Goal: Task Accomplishment & Management: Manage account settings

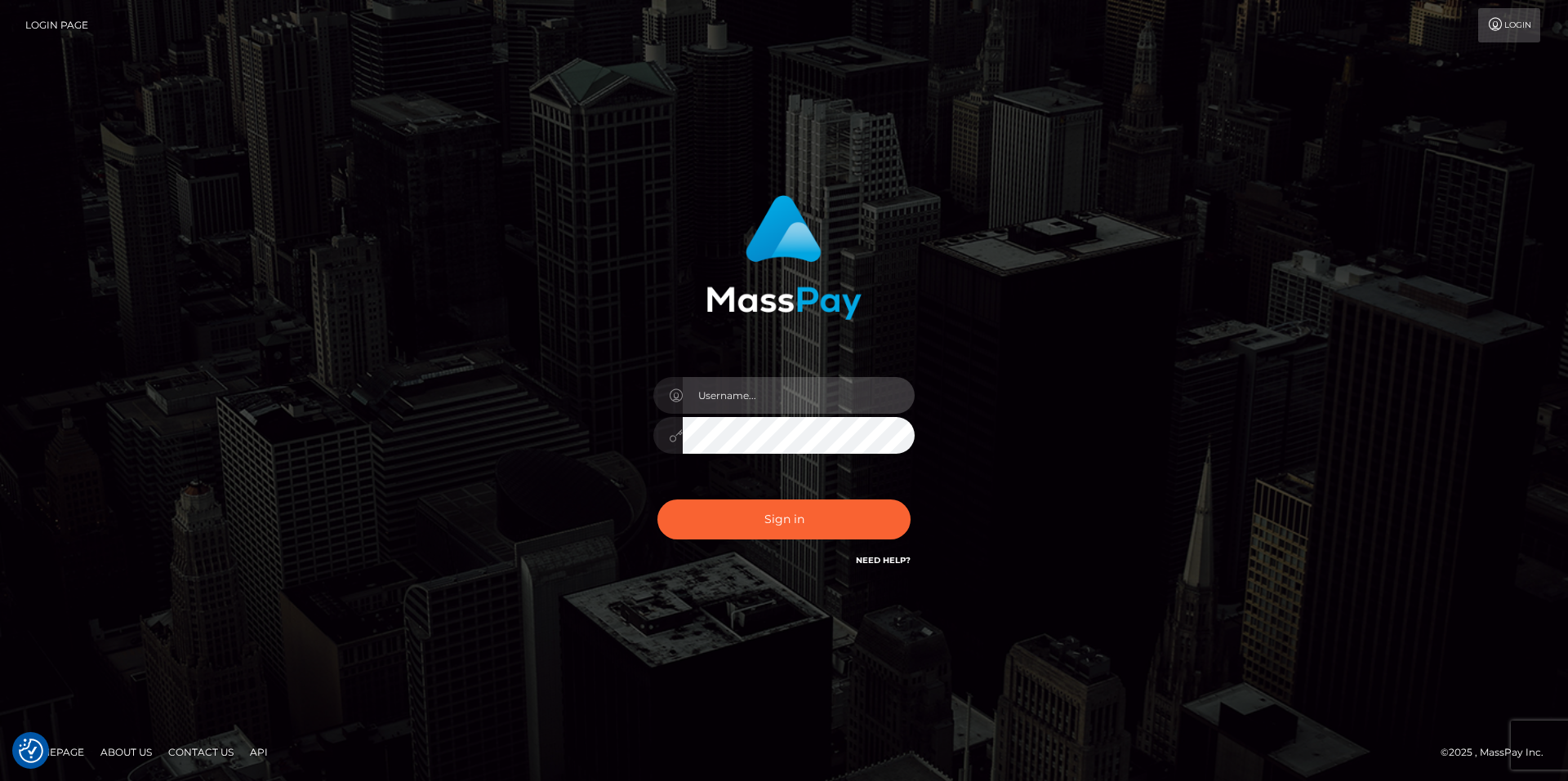
click at [781, 406] on input "text" at bounding box center [799, 396] width 232 height 37
click at [877, 404] on input "text" at bounding box center [799, 396] width 232 height 37
click at [0, 781] on com-1password-button at bounding box center [0, 781] width 0 height 0
type input "smiley.throne"
click at [738, 383] on input "text" at bounding box center [799, 396] width 232 height 37
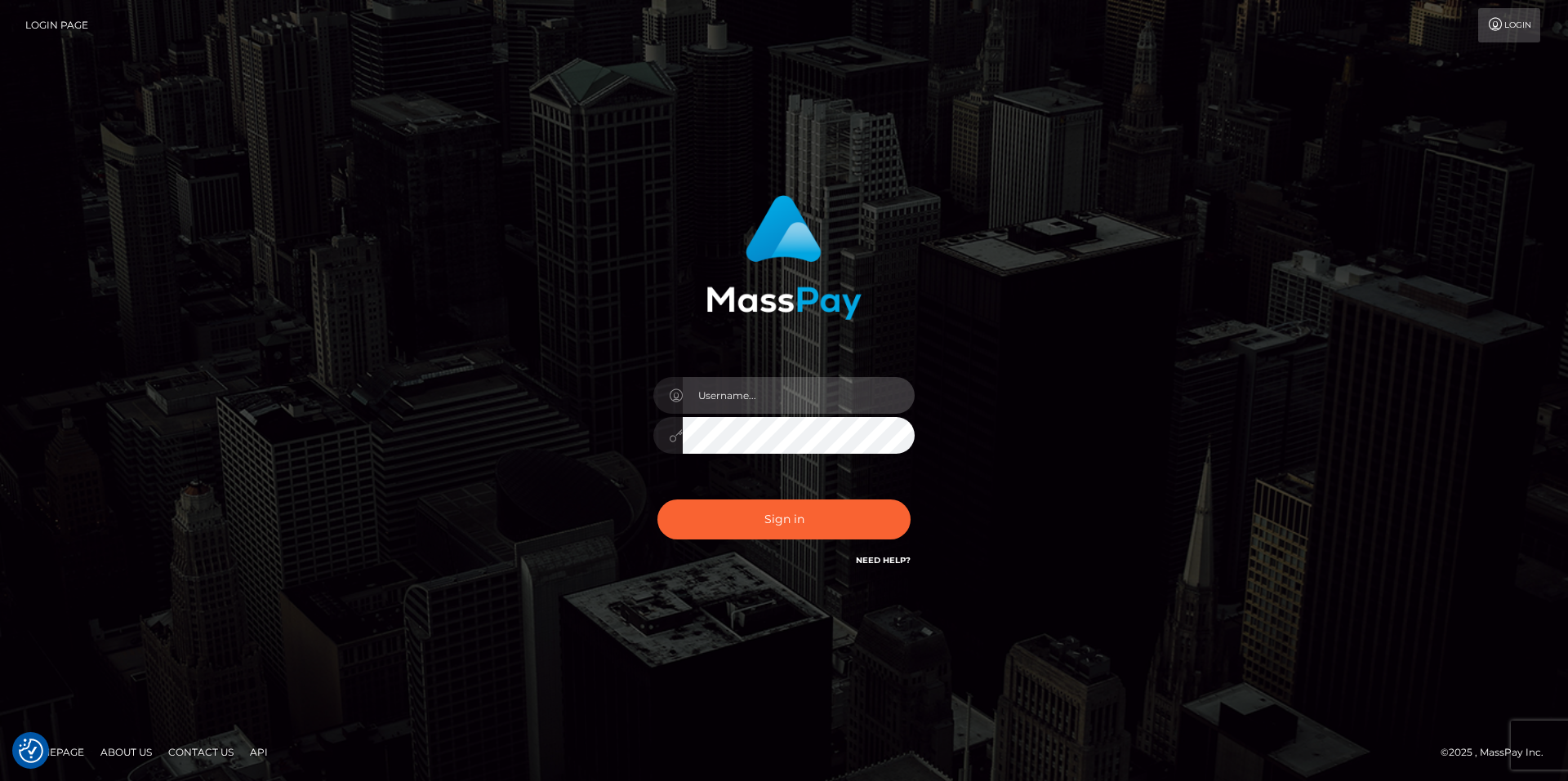
type input "smiley.throne"
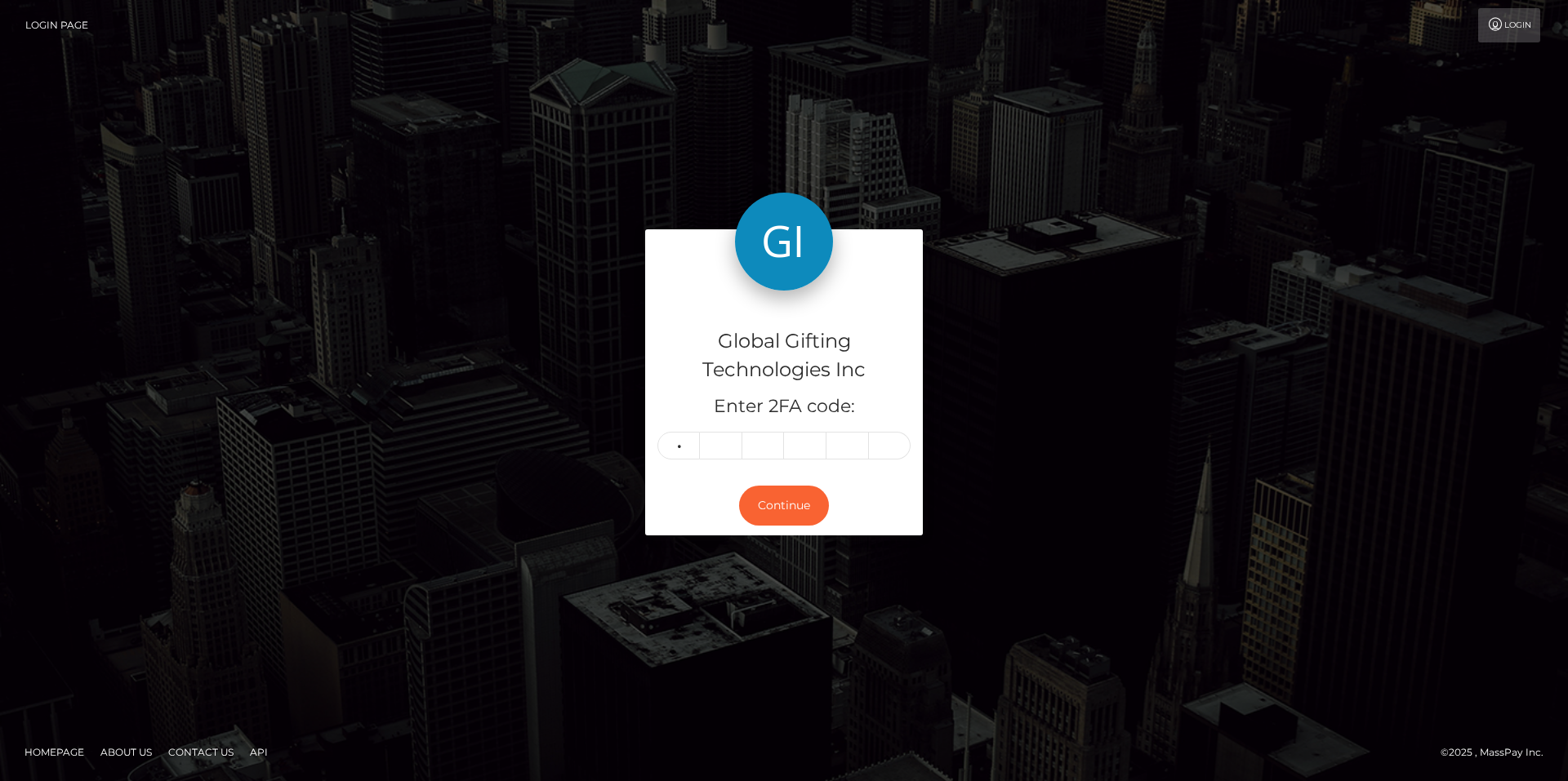
type input "4"
type input "5"
type input "4"
type input "1"
type input "4"
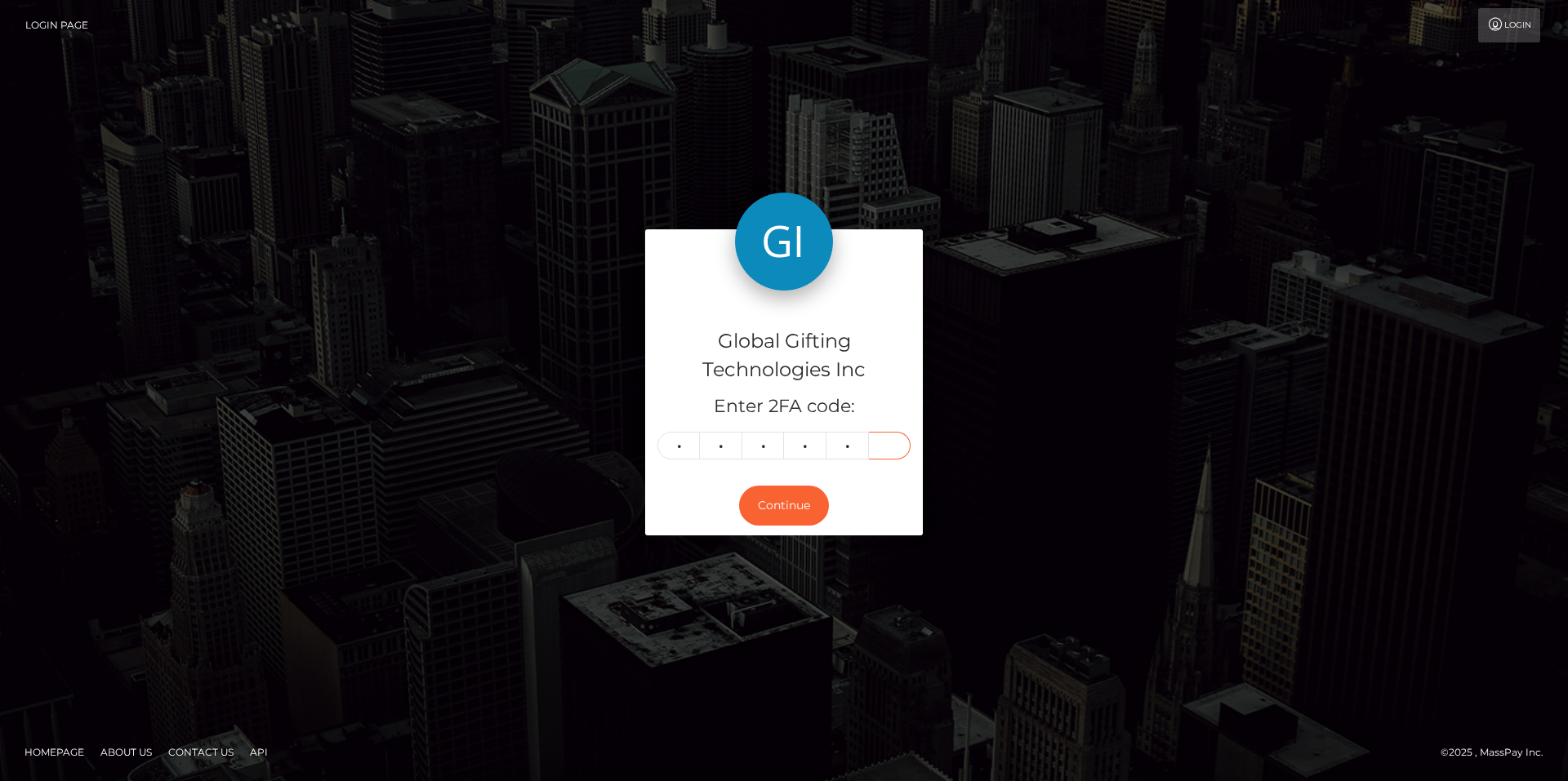
type input "8"
